Goal: Check status: Check status

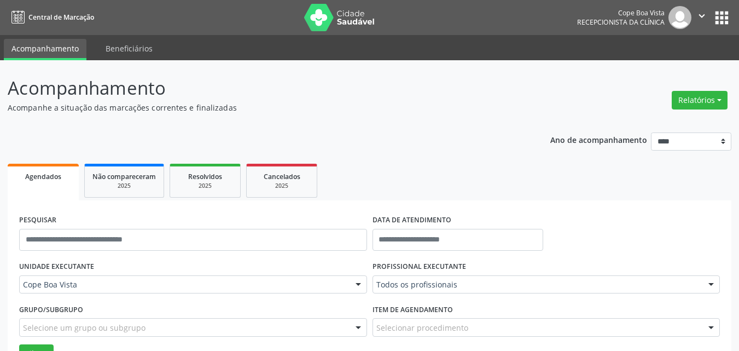
scroll to position [149, 0]
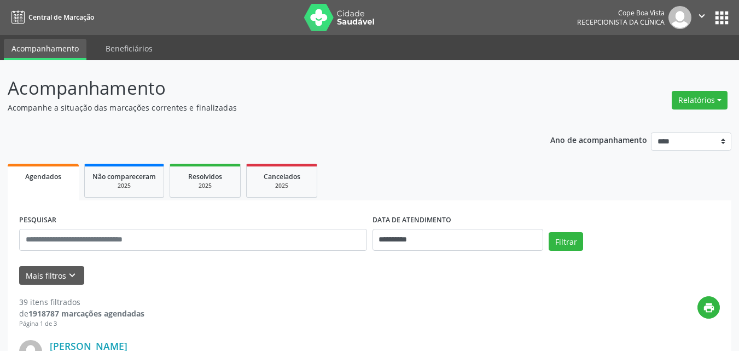
drag, startPoint x: 0, startPoint y: 0, endPoint x: 262, endPoint y: 259, distance: 368.4
click at [262, 259] on form "**********" at bounding box center [369, 248] width 701 height 73
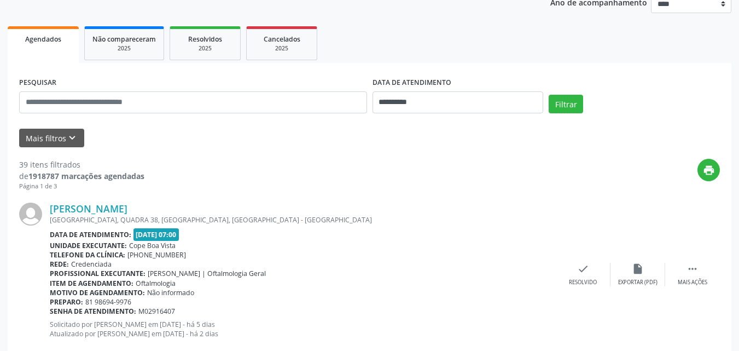
scroll to position [164, 0]
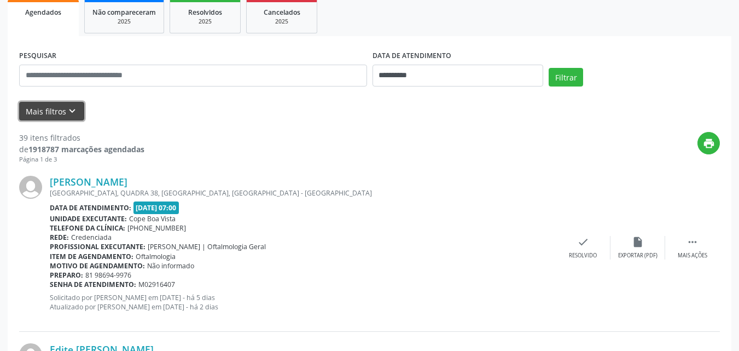
click at [76, 113] on icon "keyboard_arrow_down" at bounding box center [72, 111] width 12 height 12
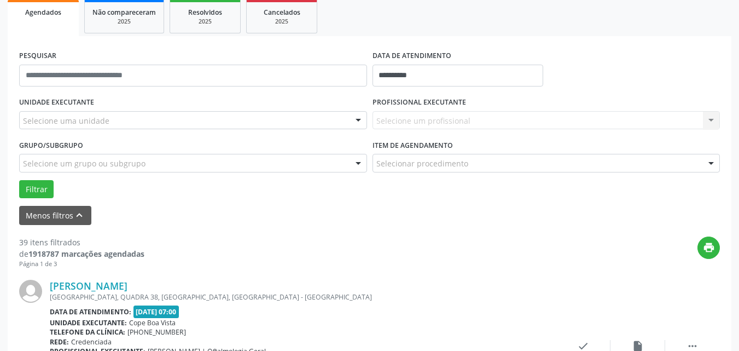
click at [131, 123] on div "Selecione uma unidade" at bounding box center [193, 120] width 348 height 19
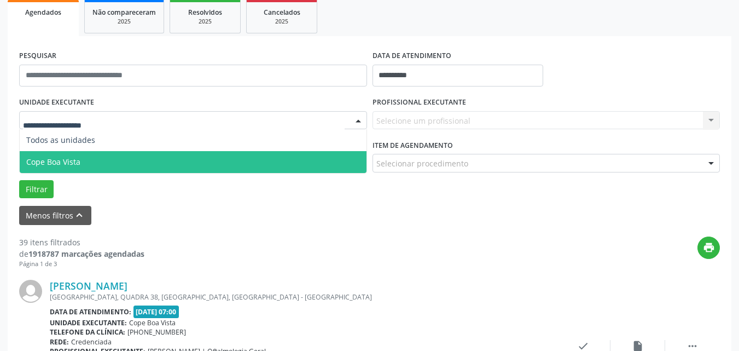
click at [115, 163] on span "Cope Boa Vista" at bounding box center [193, 162] width 347 height 22
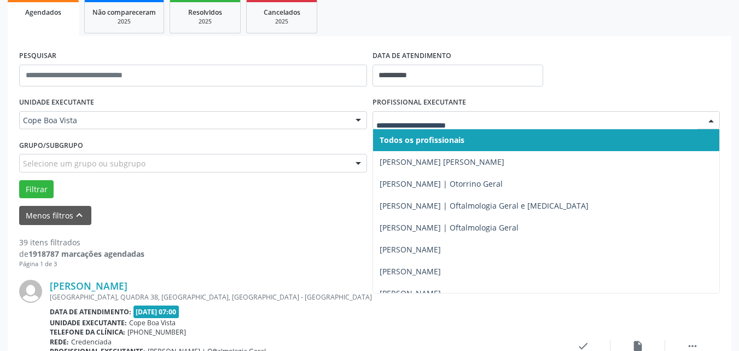
click at [450, 126] on div at bounding box center [547, 120] width 348 height 19
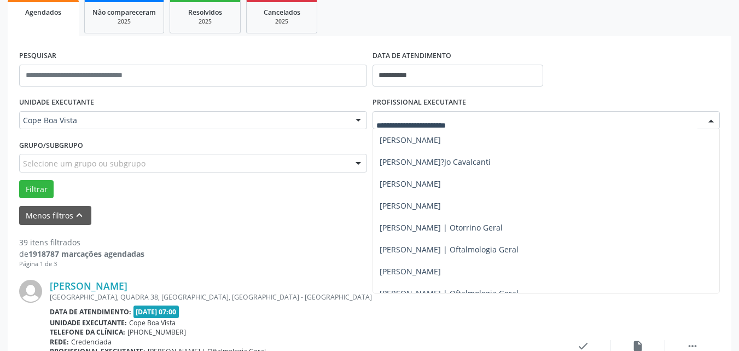
scroll to position [274, 0]
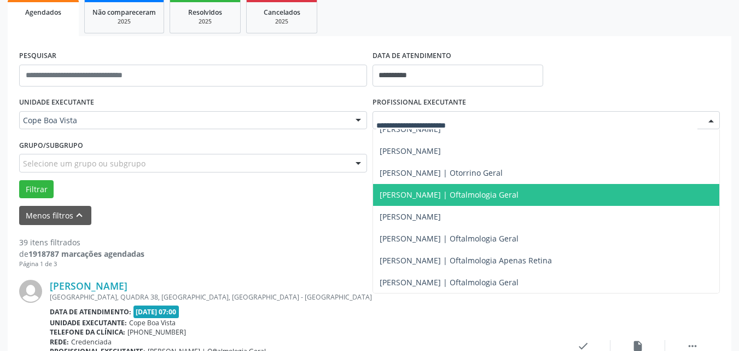
click at [434, 193] on span "[PERSON_NAME] | Oftalmologia Geral" at bounding box center [449, 194] width 139 height 10
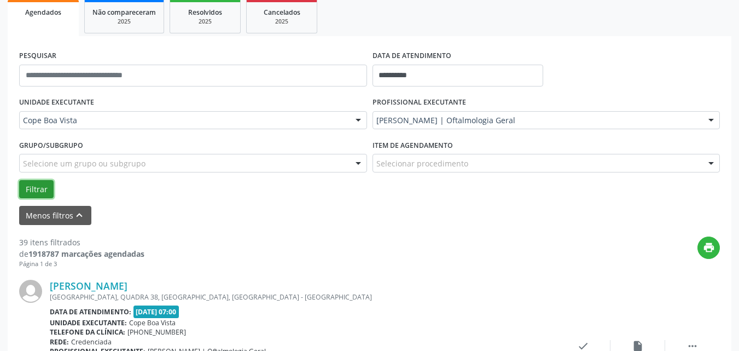
click at [33, 187] on button "Filtrar" at bounding box center [36, 189] width 34 height 19
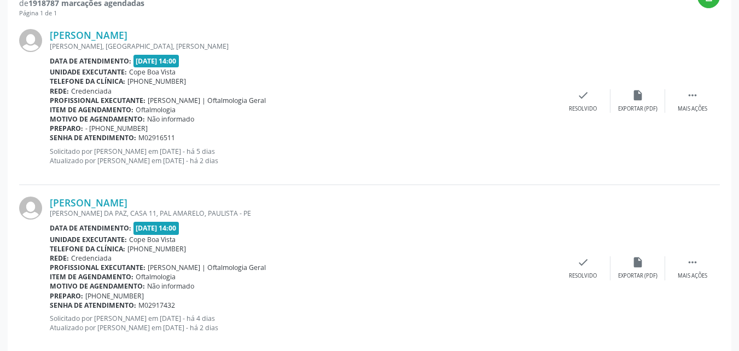
scroll to position [343, 0]
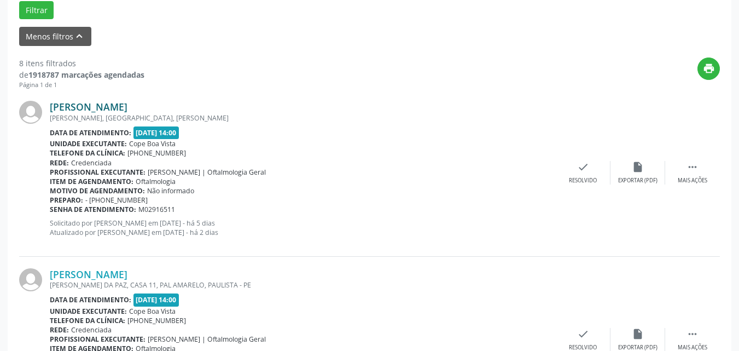
click at [105, 102] on link "Jose Roberto de Santana" at bounding box center [89, 107] width 78 height 12
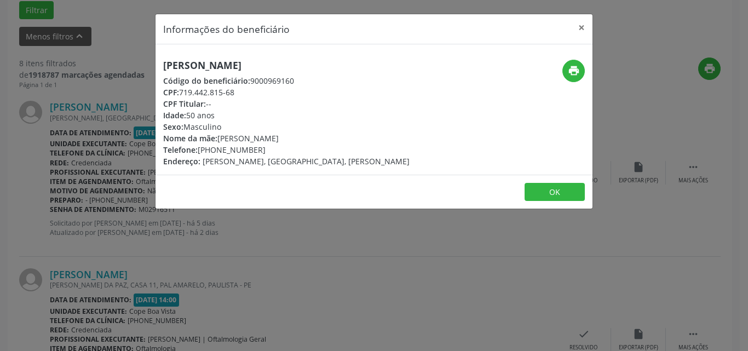
drag, startPoint x: 182, startPoint y: 93, endPoint x: 238, endPoint y: 90, distance: 55.9
click at [238, 90] on div "CPF: 719.442.815-68" at bounding box center [286, 91] width 246 height 11
copy div "719.442.815-68"
click at [555, 200] on button "OK" at bounding box center [554, 192] width 60 height 19
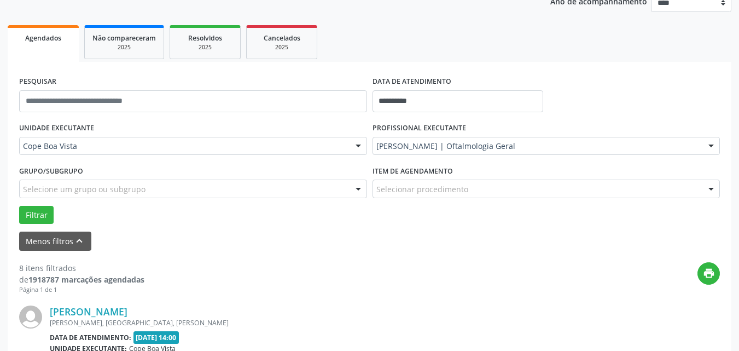
scroll to position [0, 0]
